Goal: Information Seeking & Learning: Learn about a topic

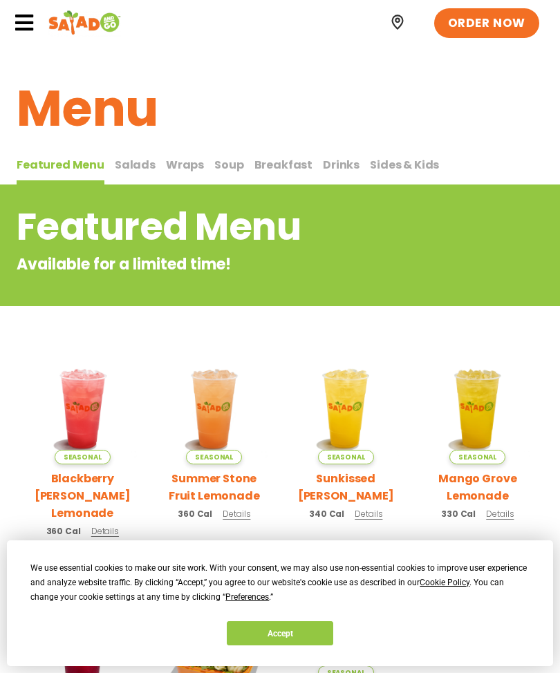
click at [142, 165] on span "Salads" at bounding box center [135, 165] width 41 height 16
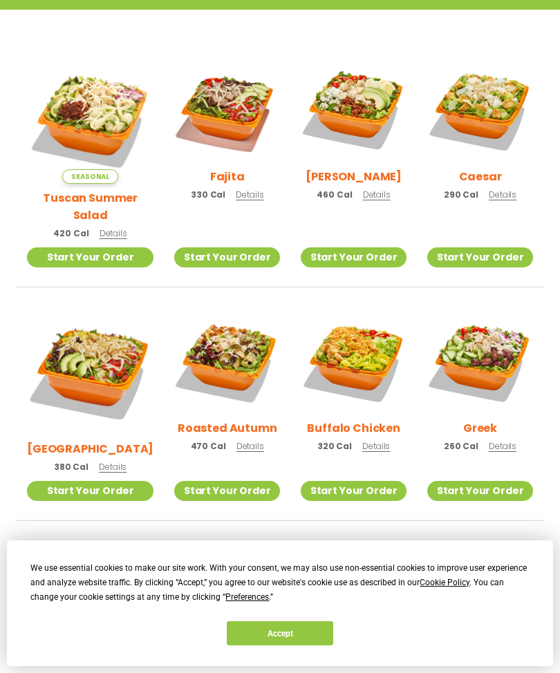
scroll to position [364, 0]
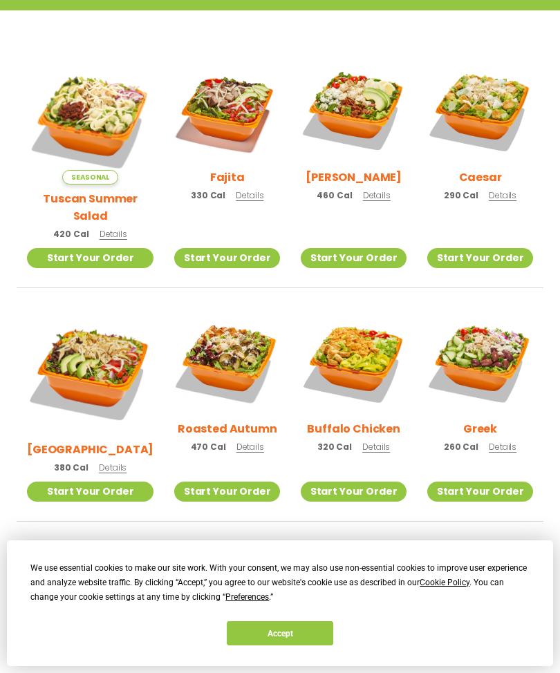
click at [530, 362] on img at bounding box center [480, 362] width 106 height 106
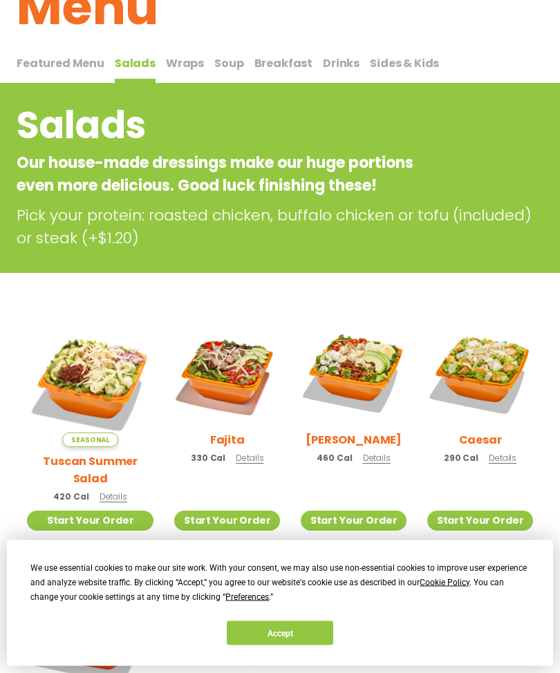
scroll to position [99, 0]
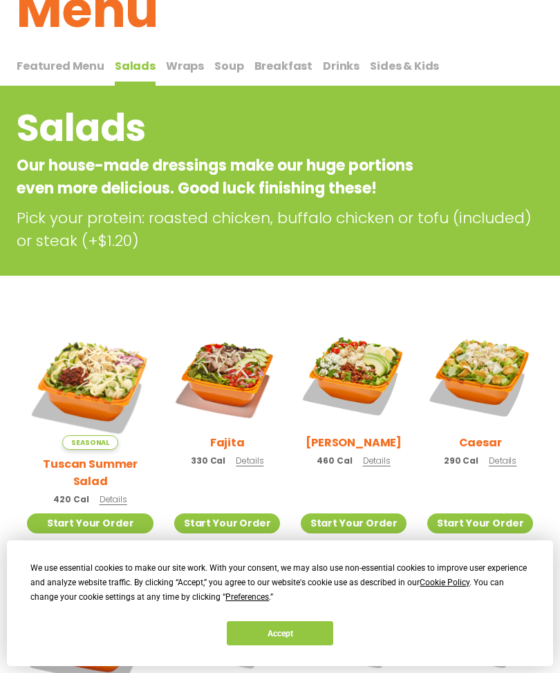
click at [217, 381] on img at bounding box center [227, 376] width 106 height 106
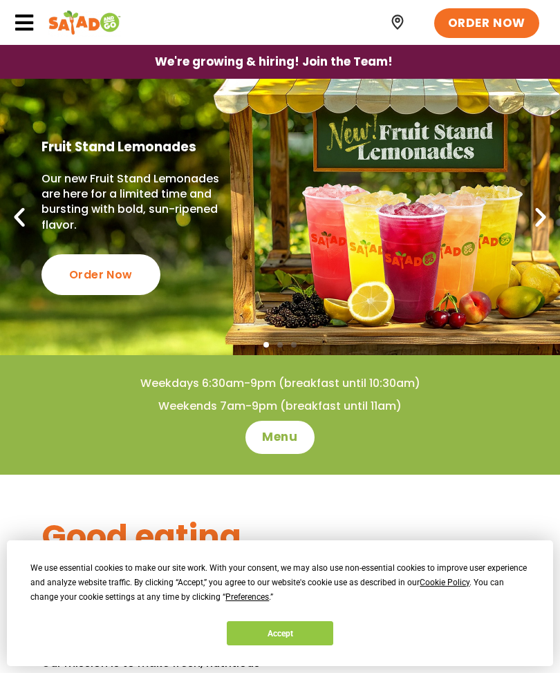
click at [288, 442] on span "Menu" at bounding box center [279, 437] width 35 height 17
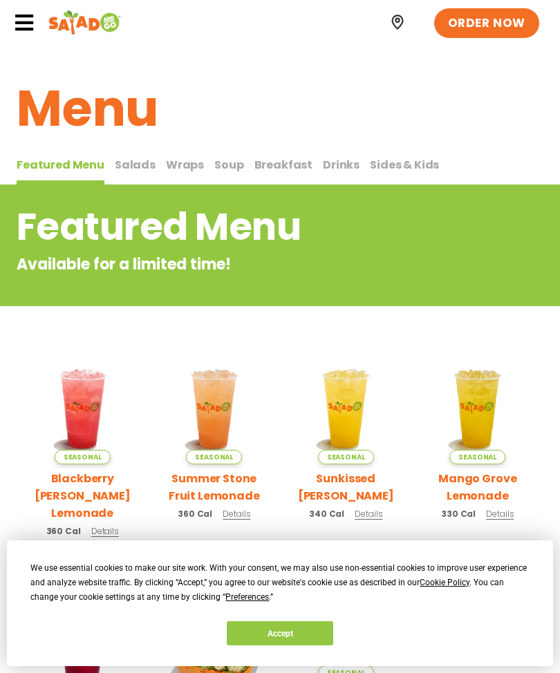
click at [132, 171] on span "Salads" at bounding box center [135, 165] width 41 height 16
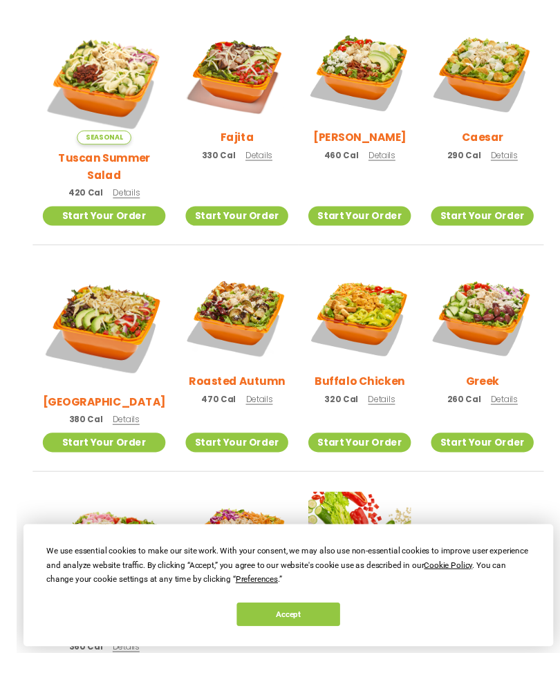
scroll to position [439, 0]
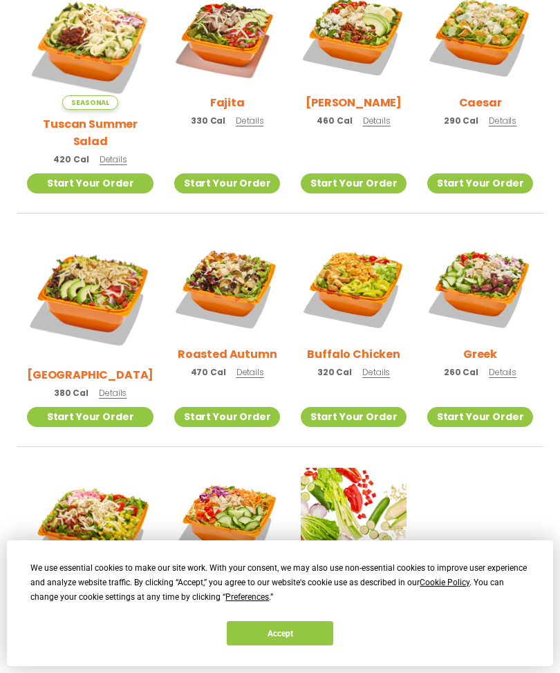
click at [104, 511] on img at bounding box center [90, 531] width 127 height 127
